Goal: Transaction & Acquisition: Purchase product/service

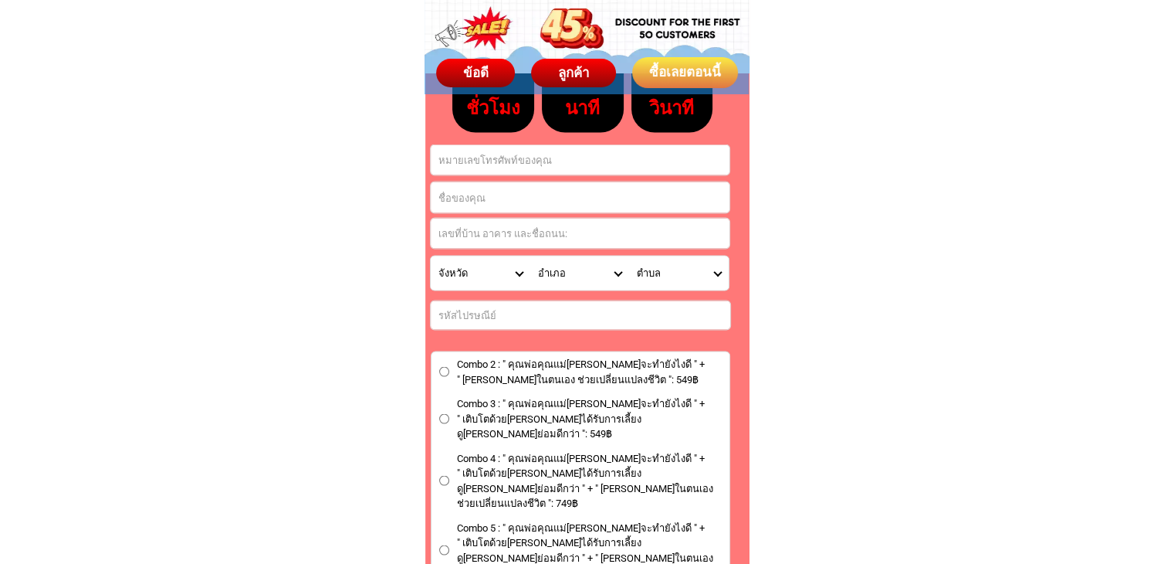
scroll to position [8807, 0]
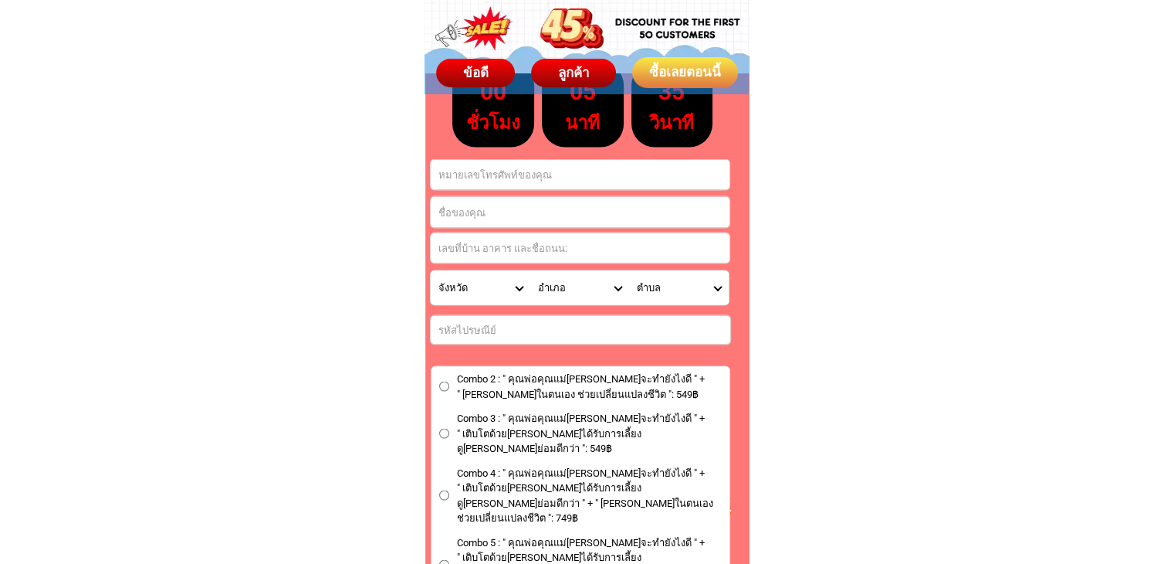
click at [469, 214] on input "Input full_name" at bounding box center [580, 212] width 299 height 31
paste input "[PERSON_NAME]"
type input "[PERSON_NAME]"
click at [513, 188] on form "[PERSON_NAME] สั่งซื้อเลย Combo 2 : " คุณพ่อคุณแม่[PERSON_NAME]จะทำยังไงดี " + …" at bounding box center [580, 487] width 301 height 656
click at [509, 172] on input "Input phone_number" at bounding box center [580, 175] width 299 height 30
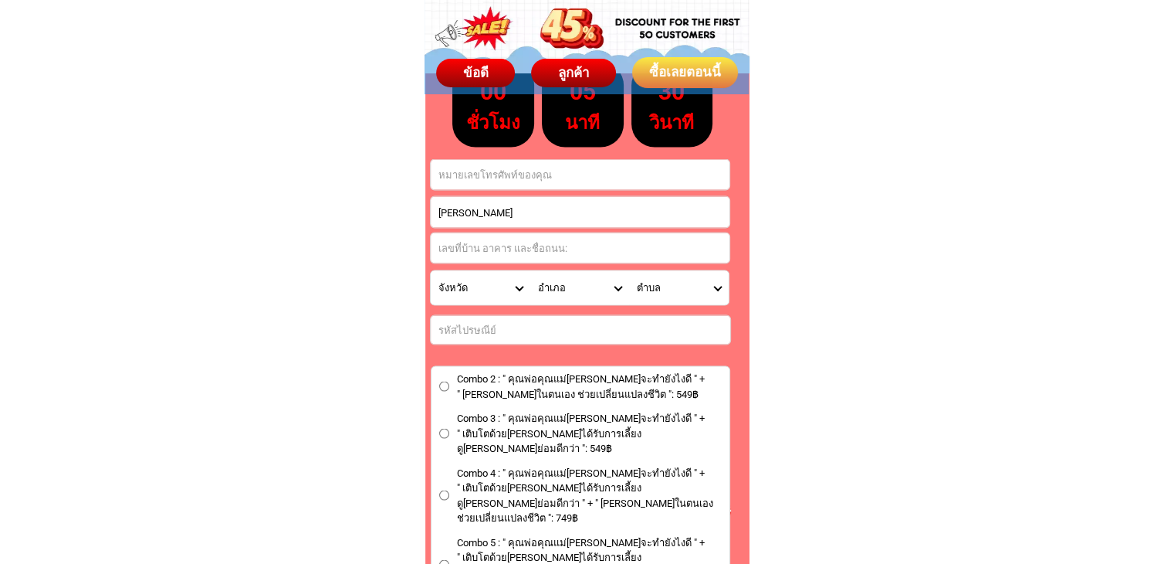
paste input "0986360908"
type input "0986360908"
click at [503, 245] on input "Input address" at bounding box center [580, 248] width 299 height 30
paste input "1/1 ม.12 ต.ท่าช้าง อ.บางกล่ำ จ.สงขลา 90110"
drag, startPoint x: 597, startPoint y: 246, endPoint x: 669, endPoint y: 245, distance: 71.0
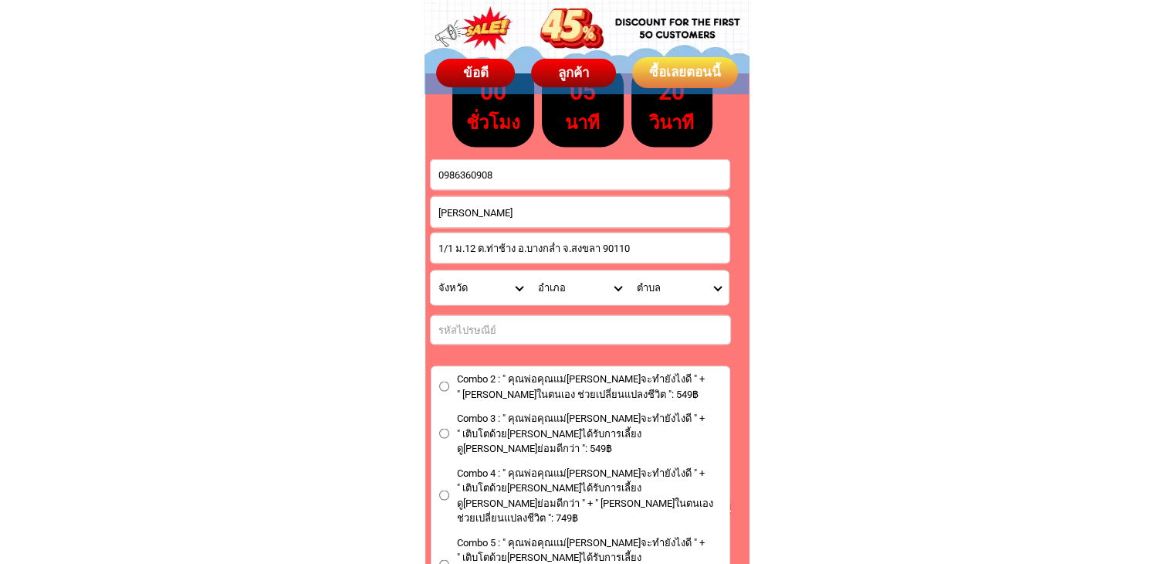
click at [669, 245] on input "1/1 ม.12 ต.ท่าช้าง อ.บางกล่ำ จ.สงขลา 90110" at bounding box center [580, 248] width 299 height 30
type input "1/1 ม.12 ต.ท่าช้าง อ.บางกล่ำ จ.สงขลา 90110"
click at [524, 325] on input "Input number_input_1" at bounding box center [581, 330] width 300 height 29
paste input "90110"
type input "90110"
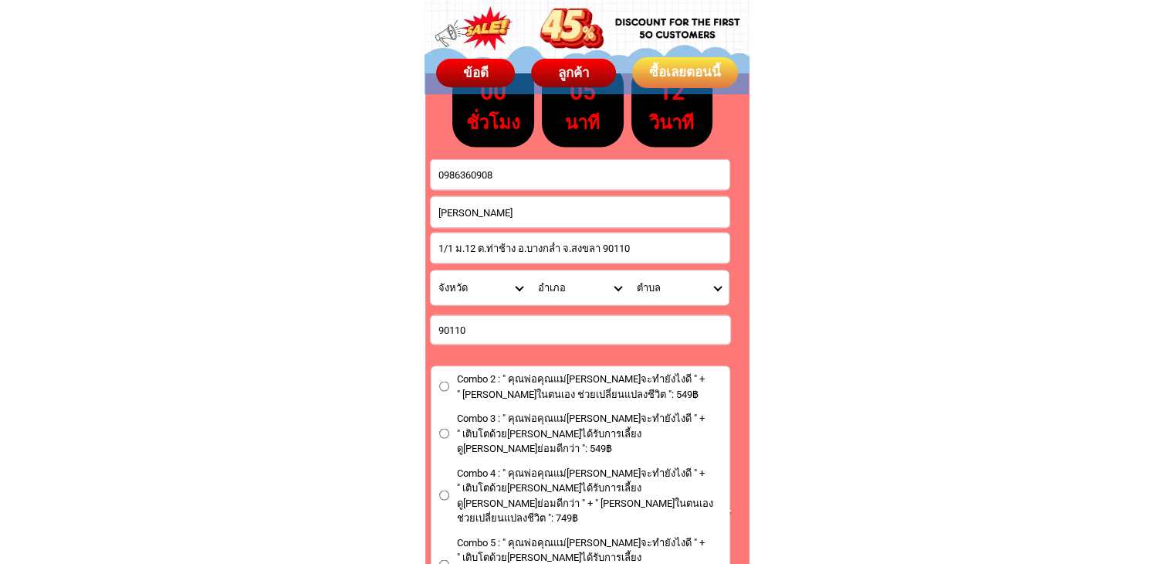
click at [520, 288] on select "จังหวัด กระบี่/ Krabi กรุงเทพมหานคร/ Bangkok กาญจนบุรี/ Kanchanaburi กาฬสินธุ์/…" at bounding box center [481, 288] width 100 height 34
select select "66_R1908822"
click at [431, 271] on select "จังหวัด กระบี่/ Krabi กรุงเทพมหานคร/ Bangkok กาญจนบุรี/ Kanchanaburi กาฬสินธุ์/…" at bounding box center [481, 288] width 100 height 34
click at [623, 288] on select "อำเภอ กระแสสินธุ์/ Krasae Sin คลองหอยโข่ง/ Khlong Hoi Khong District ควนเนียง/ …" at bounding box center [580, 288] width 100 height 34
select select "66_R629"
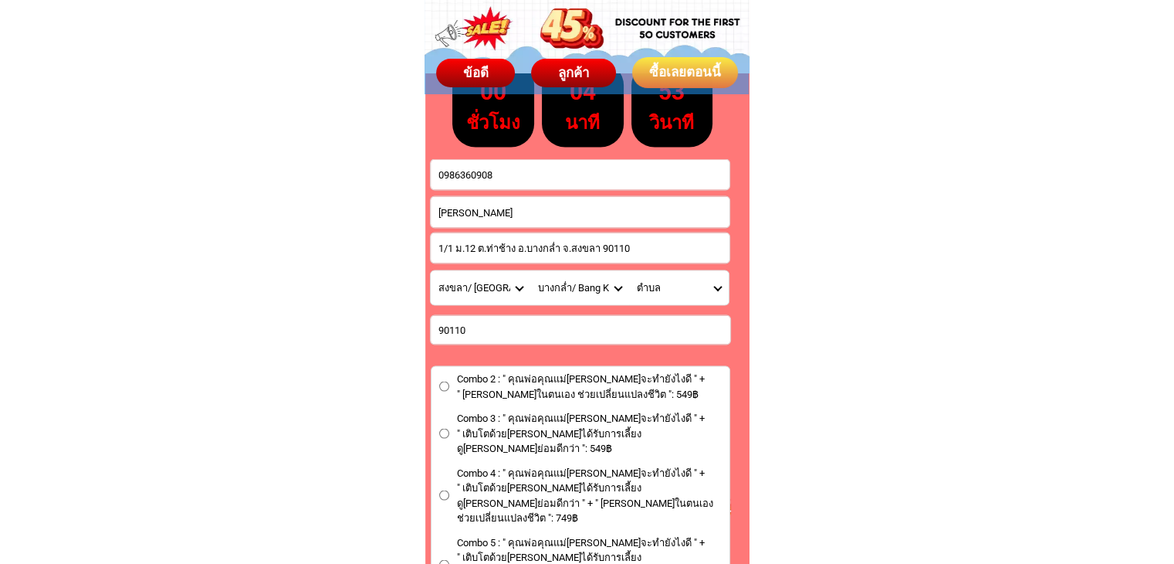
click at [530, 271] on select "อำเภอ กระแสสินธุ์/ Krasae Sin คลองหอยโข่ง/ Khlong Hoi Khong District ควนเนียง/ …" at bounding box center [580, 288] width 100 height 34
click at [715, 276] on select "ตำบล ท่าช้าง/ Tha Chang บางกล่ำ/ Bang Klam บ้านหาร/ Ban Han แม่ทอม/ Mae Thom" at bounding box center [679, 288] width 100 height 34
select select "66_R0006801"
click at [629, 271] on select "ตำบล ท่าช้าง/ Tha Chang บางกล่ำ/ Bang Klam บ้านหาร/ Ban Han แม่ทอม/ Mae Thom" at bounding box center [679, 288] width 100 height 34
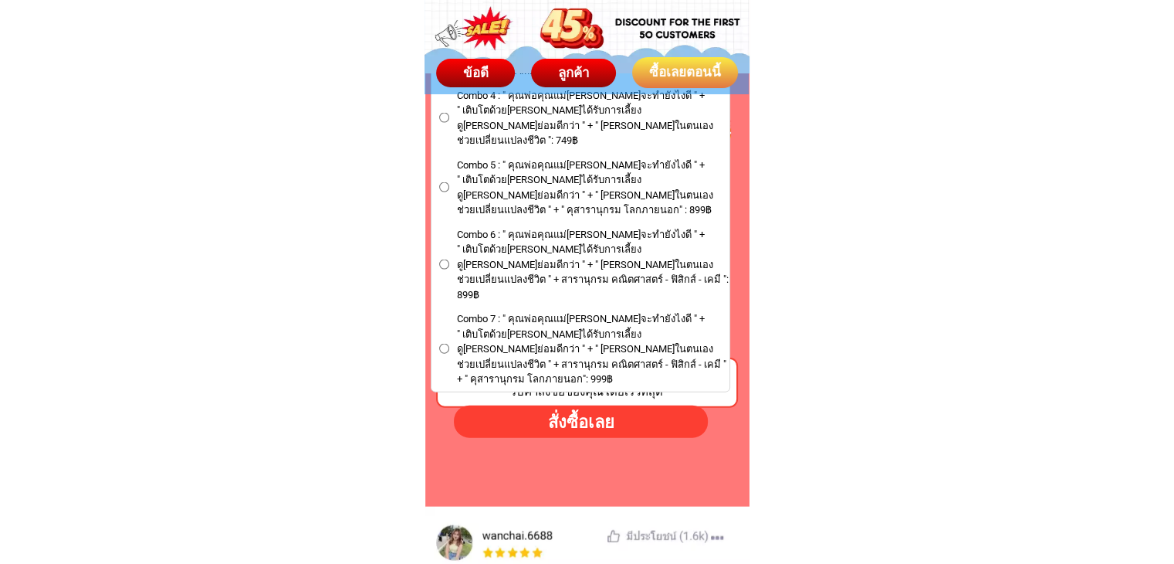
scroll to position [9193, 0]
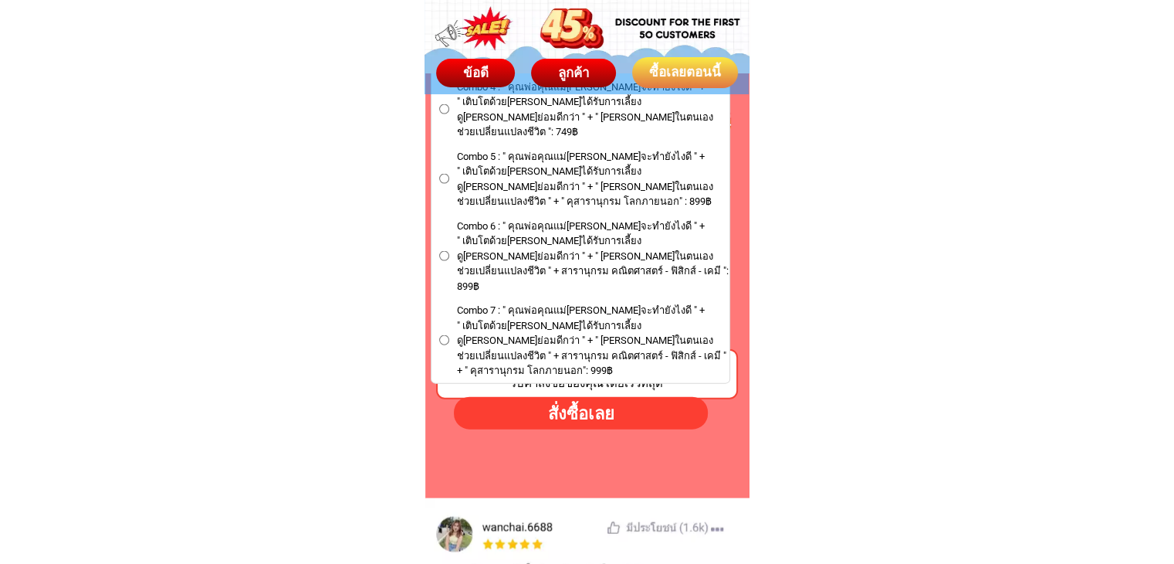
click at [439, 335] on input "Combo 7 : " คุณพ่อคุณแม่คะ หนูจะทำยังไงดี " + " เติบโตด้วยนิสัยดี การได้รับการเ…" at bounding box center [444, 340] width 10 height 10
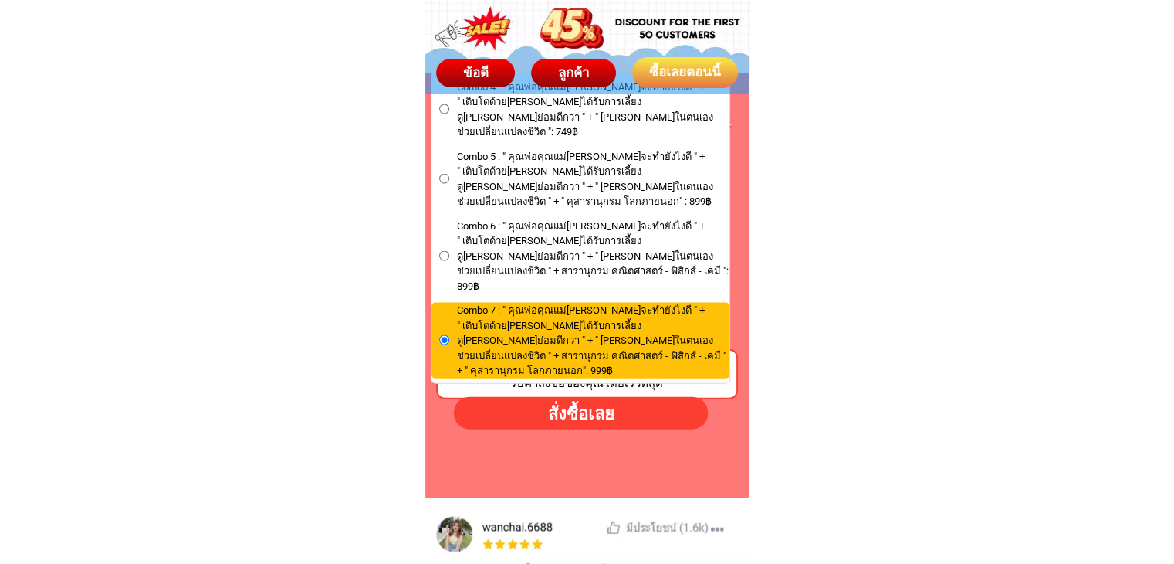
click at [557, 411] on div "สั่งซื้อเลย" at bounding box center [581, 413] width 254 height 25
radio input "true"
